Goal: Information Seeking & Learning: Learn about a topic

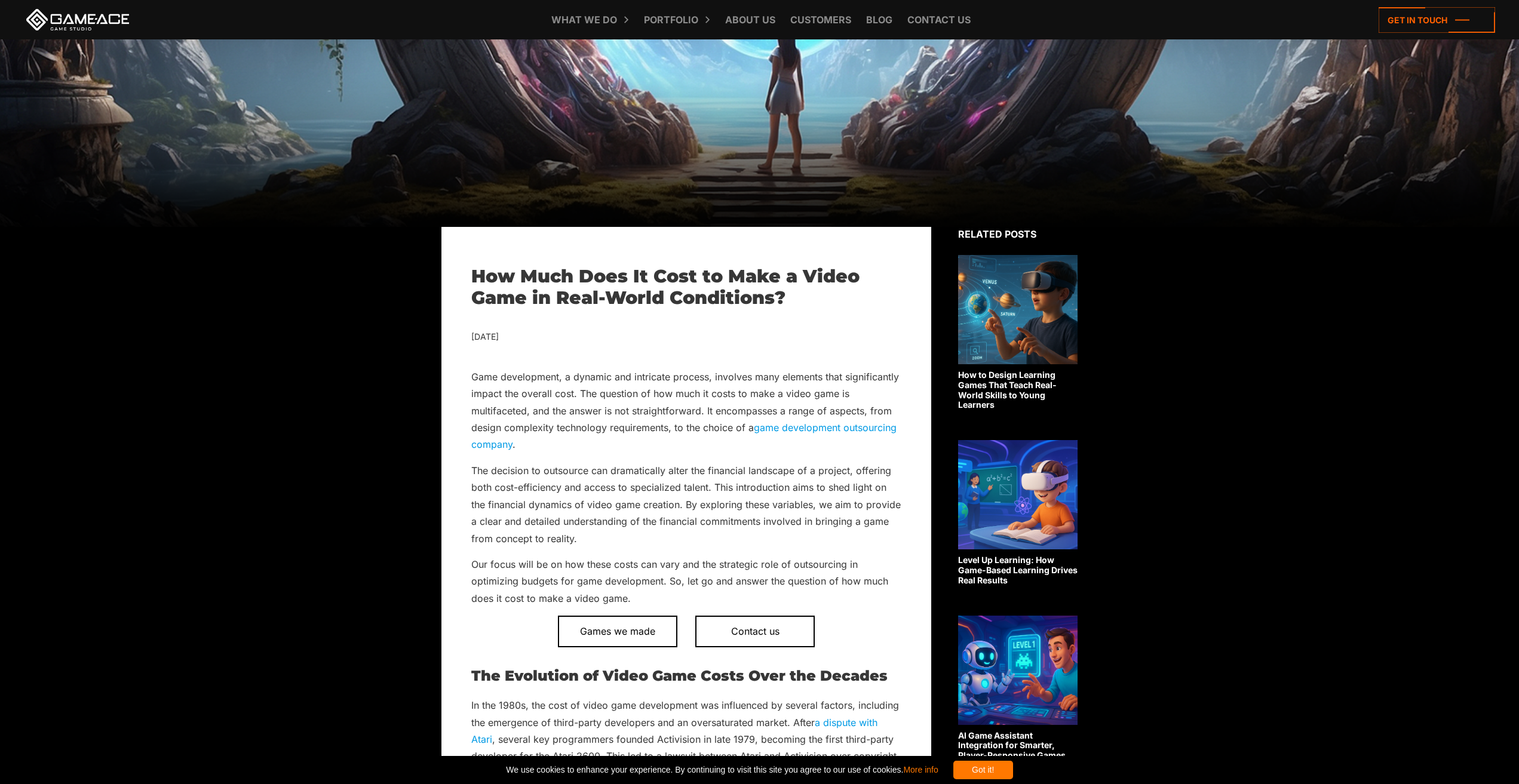
click at [983, 343] on img at bounding box center [1017, 309] width 119 height 109
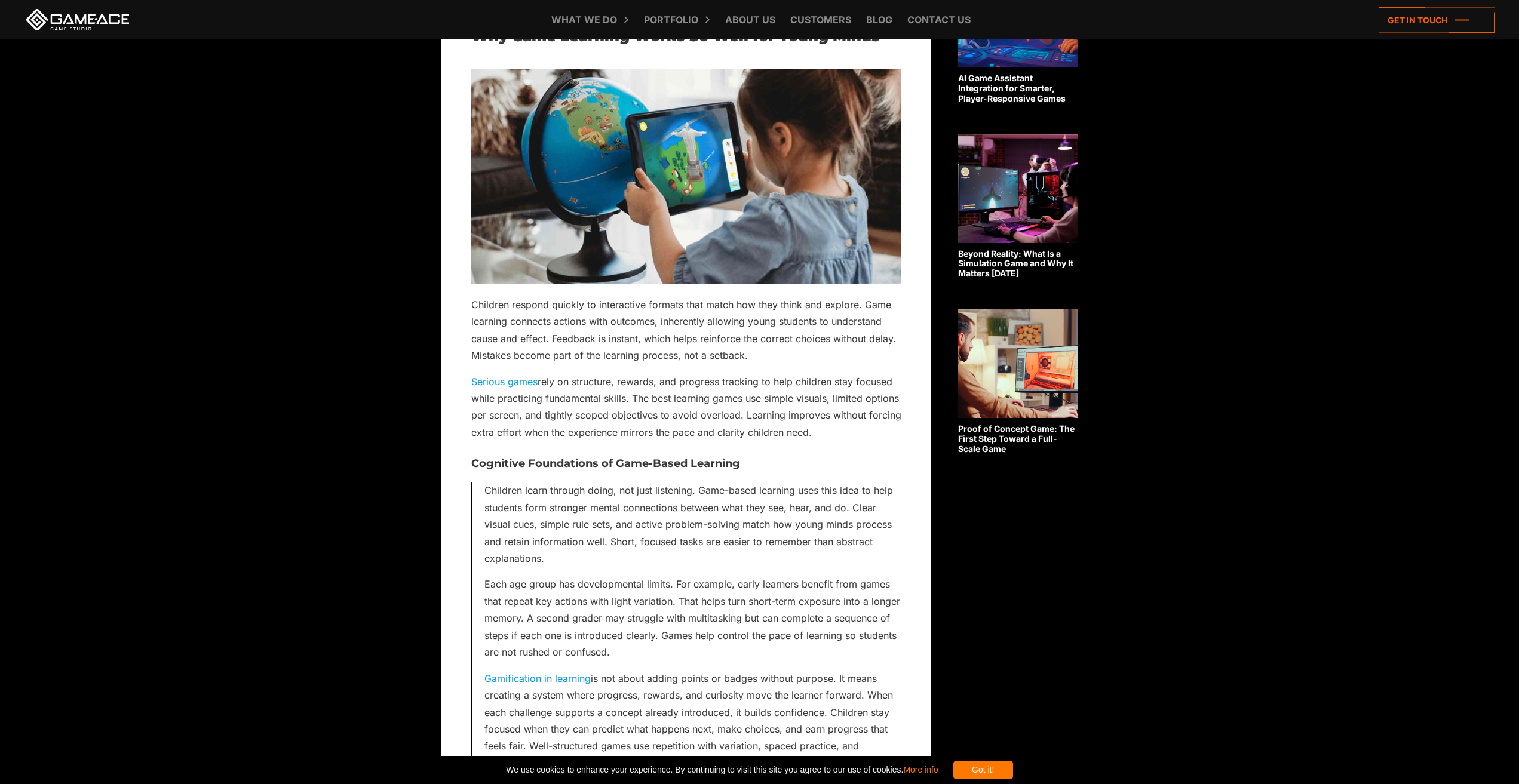
scroll to position [325, 0]
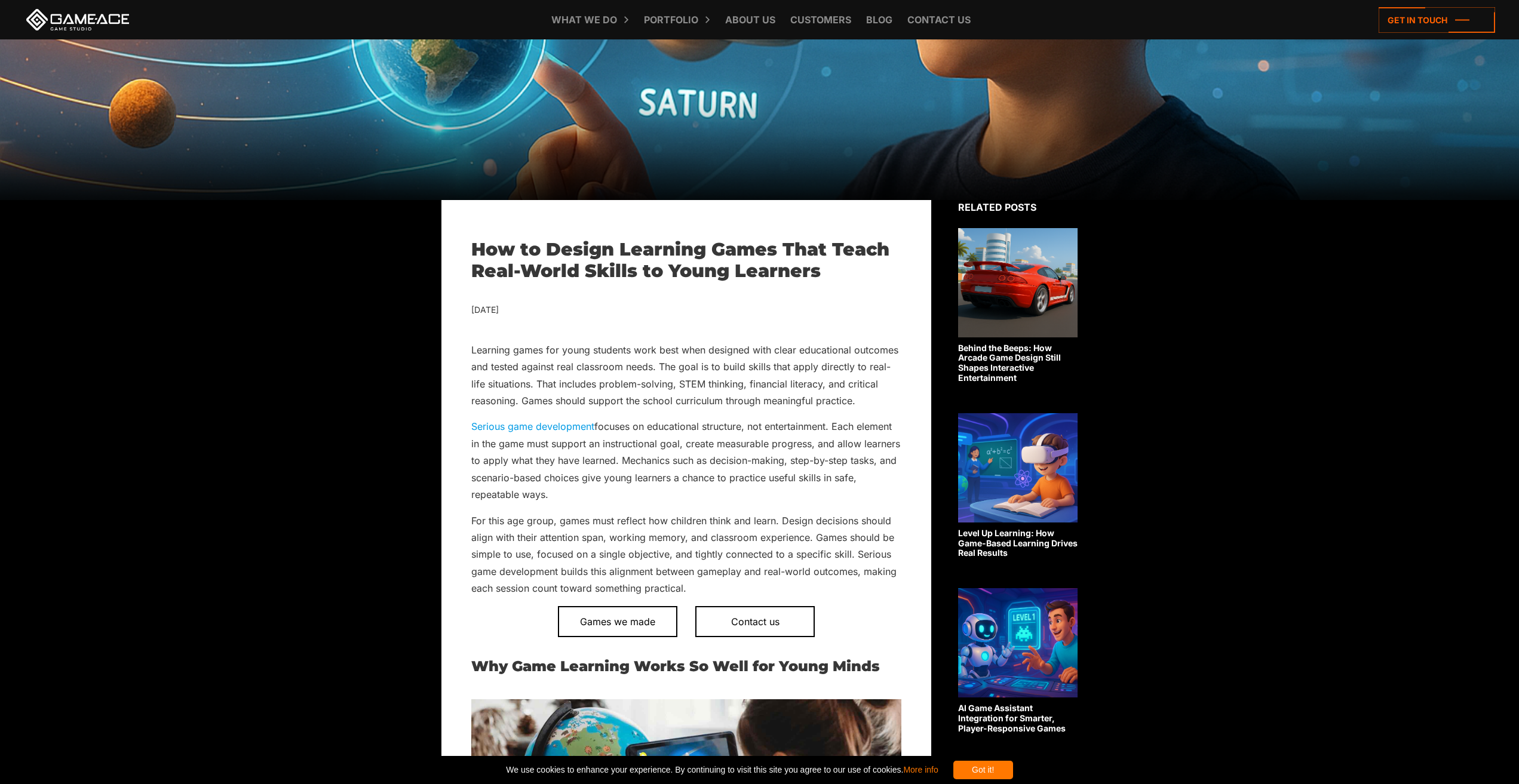
click at [724, 392] on p "Learning games for young students work best when designed with clear educationa…" at bounding box center [686, 376] width 430 height 68
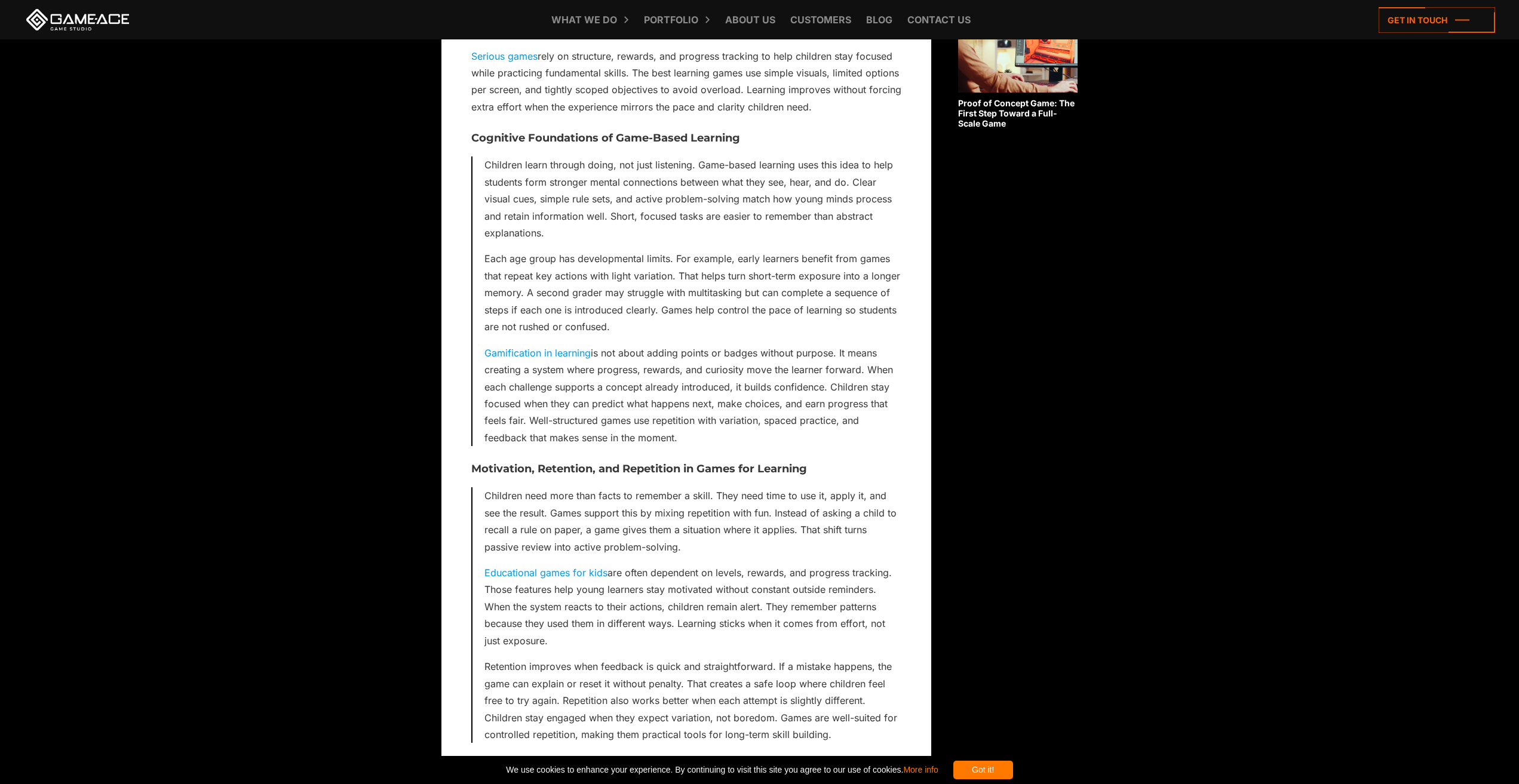
scroll to position [0, 25]
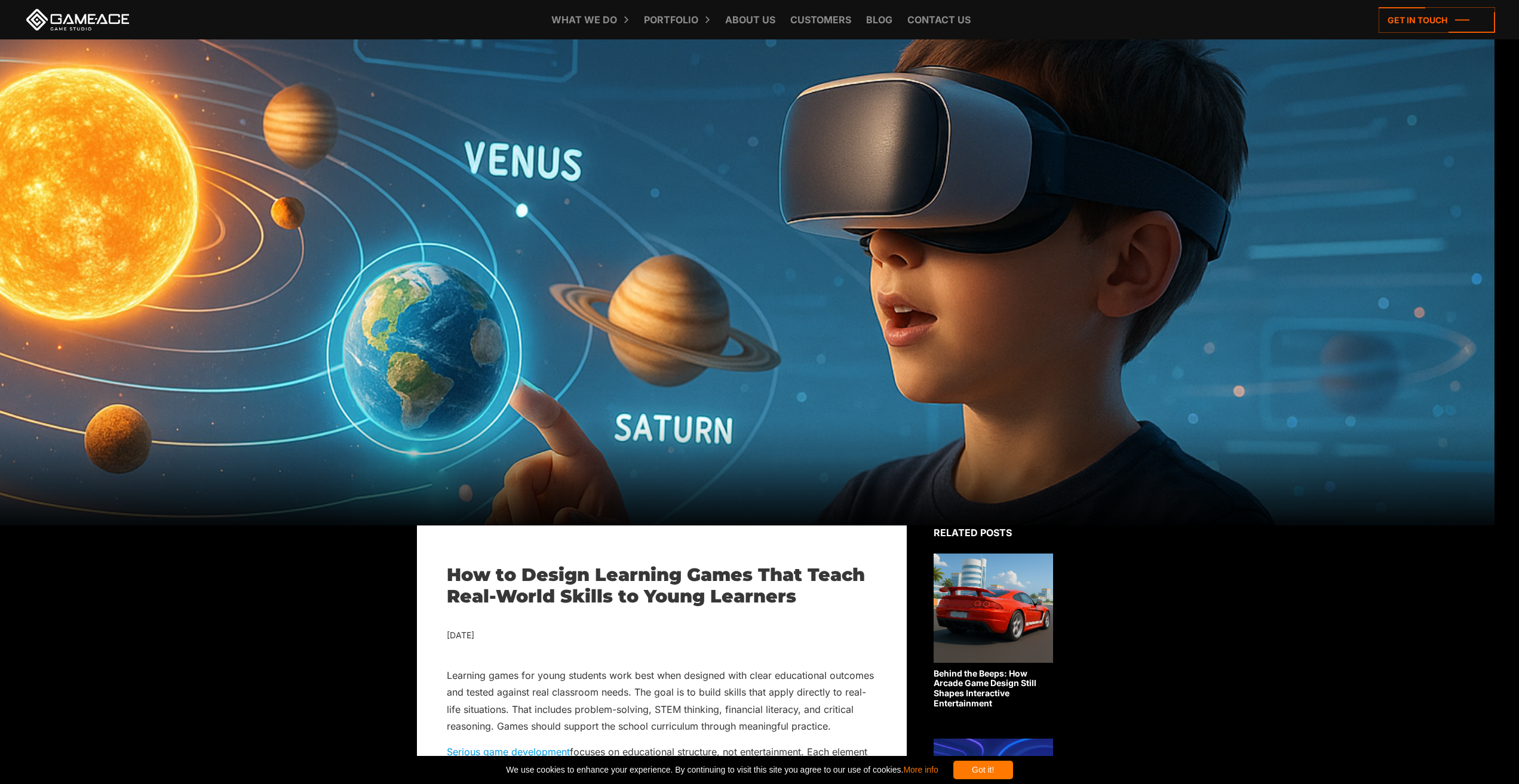
click at [765, 374] on div at bounding box center [735, 283] width 1519 height 486
